Goal: Find specific page/section: Find specific page/section

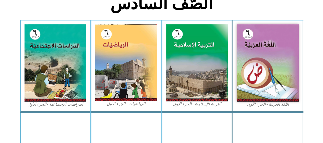
scroll to position [153, 0]
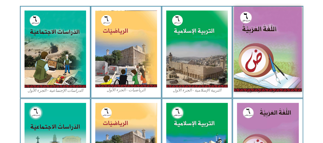
click at [276, 82] on img at bounding box center [268, 49] width 68 height 85
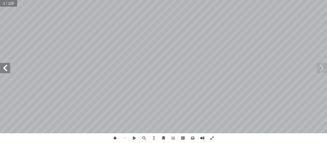
click at [5, 67] on span at bounding box center [5, 68] width 10 height 10
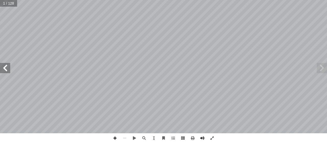
click at [5, 67] on span at bounding box center [5, 68] width 10 height 10
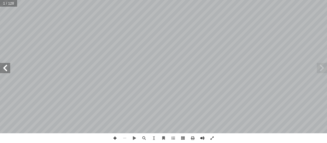
click at [5, 67] on span at bounding box center [5, 68] width 10 height 10
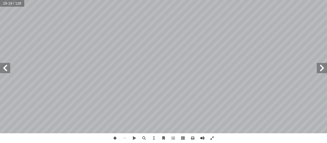
click at [5, 67] on span at bounding box center [5, 68] width 10 height 10
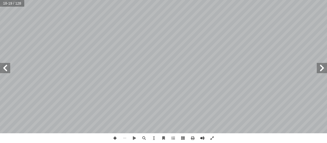
click at [5, 67] on span at bounding box center [5, 68] width 10 height 10
click at [113, 138] on span at bounding box center [115, 138] width 10 height 10
click at [114, 139] on span at bounding box center [115, 138] width 10 height 10
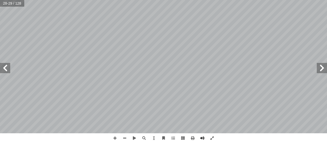
click at [321, 66] on span at bounding box center [322, 68] width 10 height 10
click at [3, 69] on span at bounding box center [5, 68] width 10 height 10
click at [125, 138] on span at bounding box center [125, 138] width 10 height 10
click at [212, 137] on span at bounding box center [212, 138] width 10 height 10
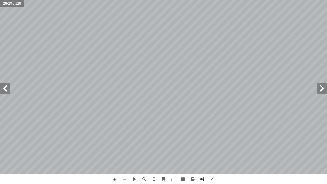
click at [114, 143] on span at bounding box center [115, 179] width 10 height 10
click at [93, 143] on div "٢ 4 ٌ ت � ب ْ ري ْ د َ ت : ِ عليل ّ الت ِ ع َ تي، م ْ أ ا َ فيما ي ٍ ل ْ ص َ و …" at bounding box center [163, 92] width 327 height 184
click at [125, 143] on span at bounding box center [125, 179] width 10 height 10
click at [115, 143] on span at bounding box center [115, 179] width 10 height 10
